Goal: Task Accomplishment & Management: Manage account settings

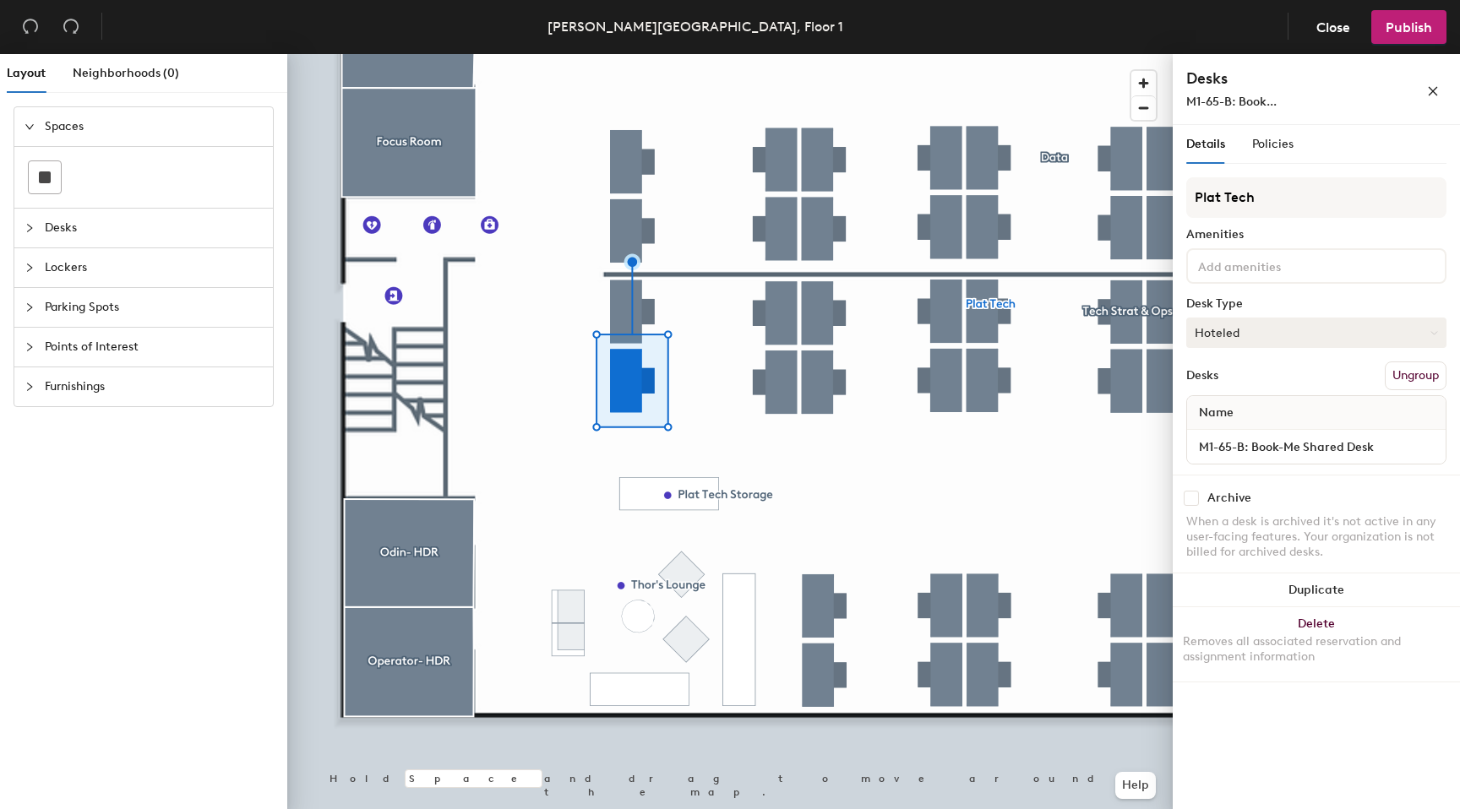
click at [1405, 339] on button "Hoteled" at bounding box center [1316, 333] width 260 height 30
click at [1299, 394] on div "Assigned" at bounding box center [1271, 385] width 169 height 25
click at [1196, 500] on input "checkbox" at bounding box center [1191, 498] width 15 height 15
checkbox input "true"
click at [1398, 30] on span "Publish" at bounding box center [1409, 27] width 46 height 16
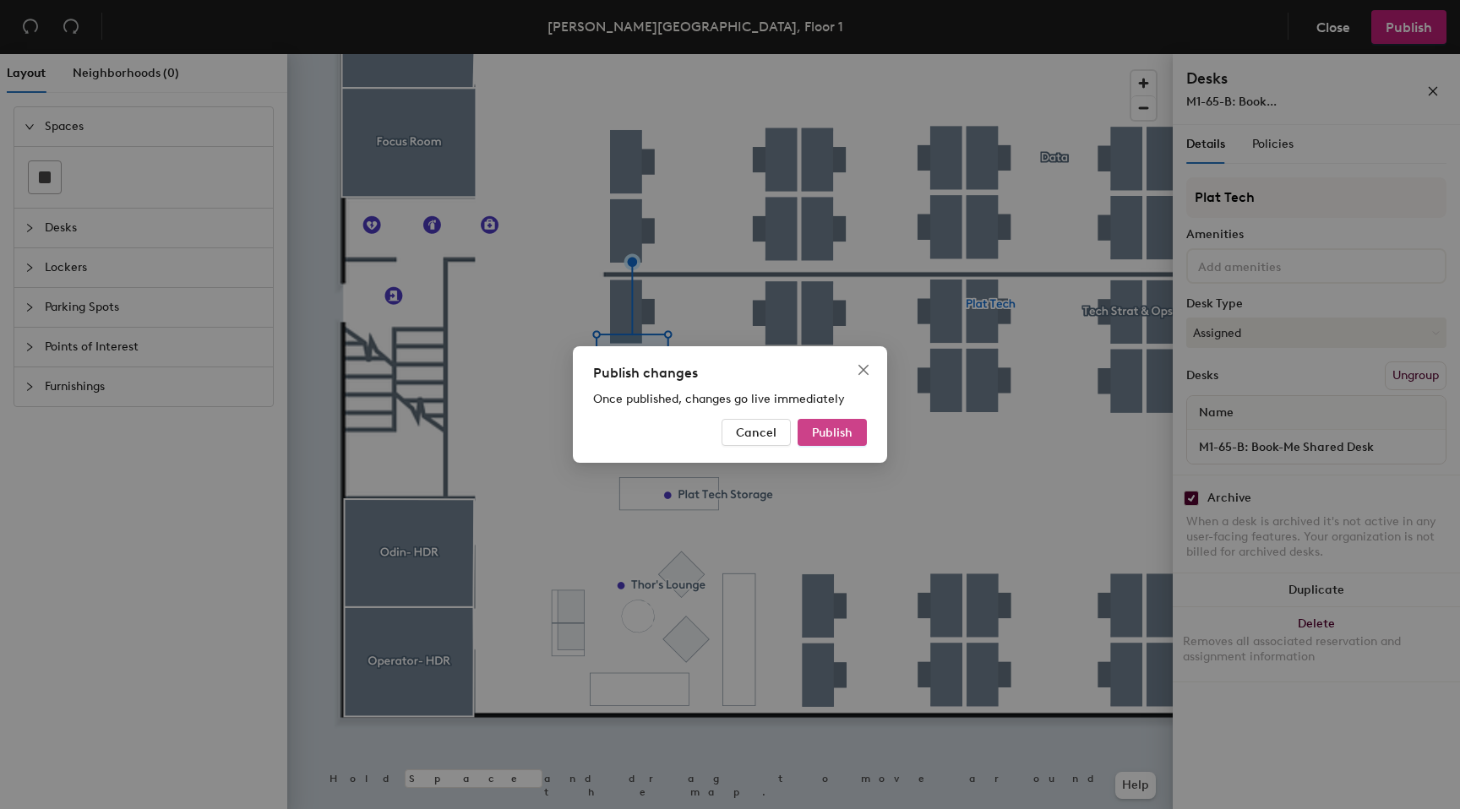
click at [836, 433] on span "Publish" at bounding box center [832, 433] width 41 height 14
